Goal: Task Accomplishment & Management: Use online tool/utility

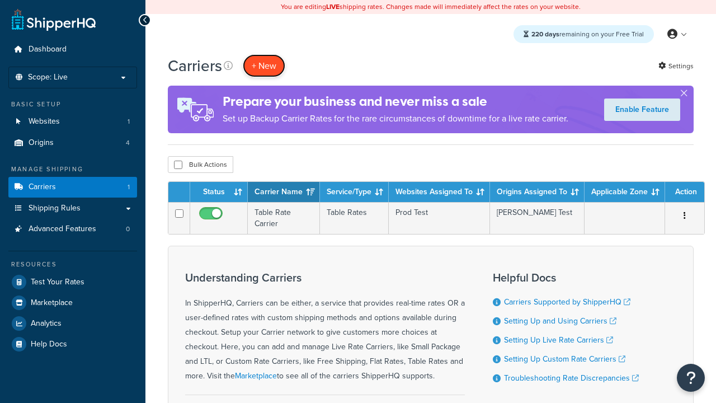
click at [264, 65] on button "+ New" at bounding box center [264, 65] width 43 height 23
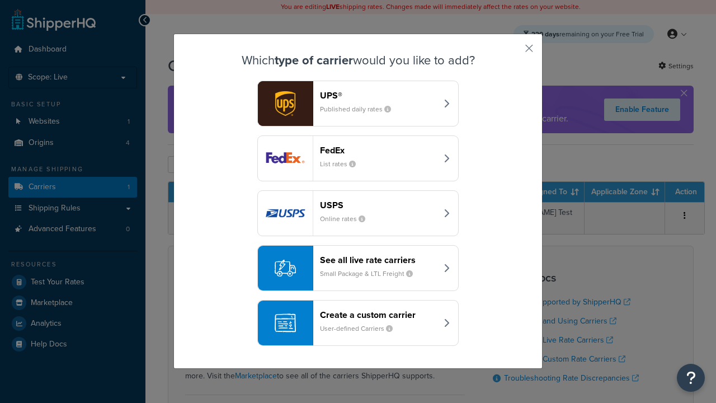
click at [358, 323] on div "Create a custom carrier User-defined Carriers" at bounding box center [378, 322] width 117 height 27
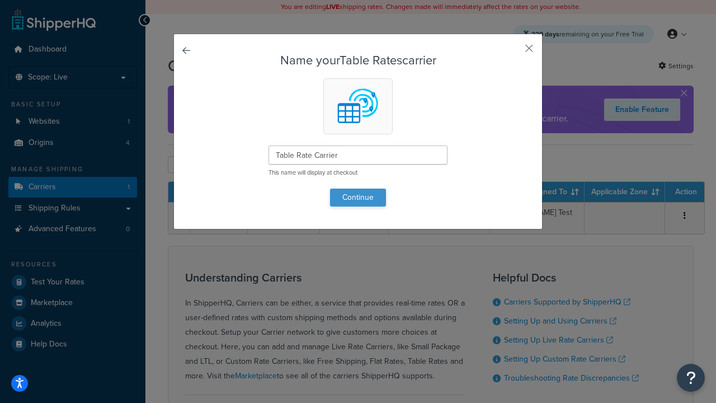
type input "Table Rate Carrier"
click at [358, 197] on button "Continue" at bounding box center [358, 198] width 56 height 18
